Goal: Task Accomplishment & Management: Complete application form

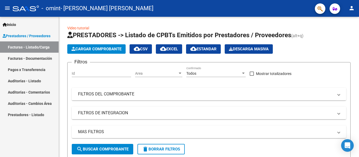
scroll to position [105, 0]
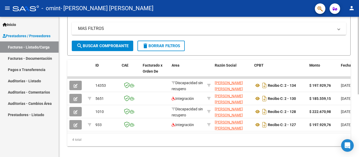
scroll to position [105, 0]
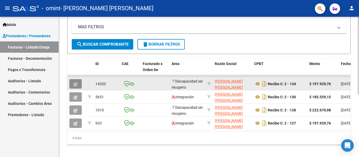
click at [78, 84] on button "button" at bounding box center [75, 83] width 12 height 9
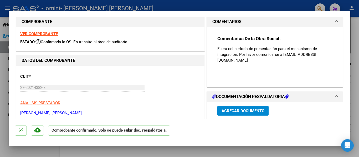
scroll to position [0, 0]
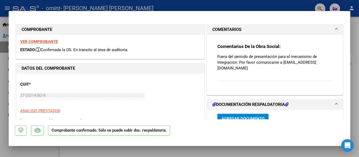
click at [354, 80] on div at bounding box center [179, 78] width 359 height 157
type input "$ 0,00"
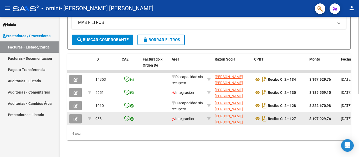
scroll to position [114, 0]
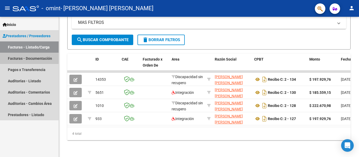
click at [19, 57] on link "Facturas - Documentación" at bounding box center [29, 58] width 59 height 11
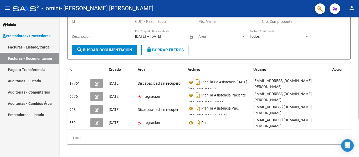
scroll to position [53, 0]
